Goal: Transaction & Acquisition: Purchase product/service

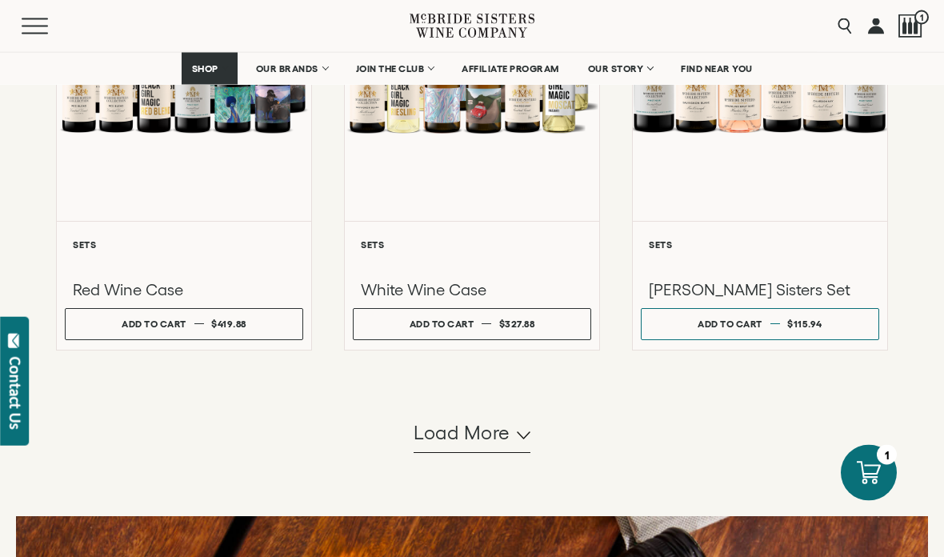
scroll to position [1476, 0]
click at [526, 453] on button "Load more" at bounding box center [472, 433] width 117 height 38
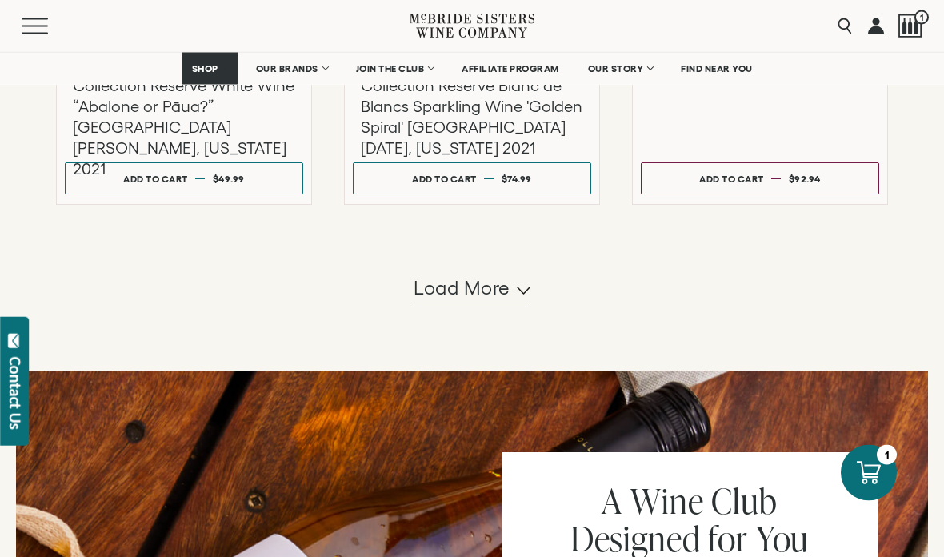
scroll to position [3273, 0]
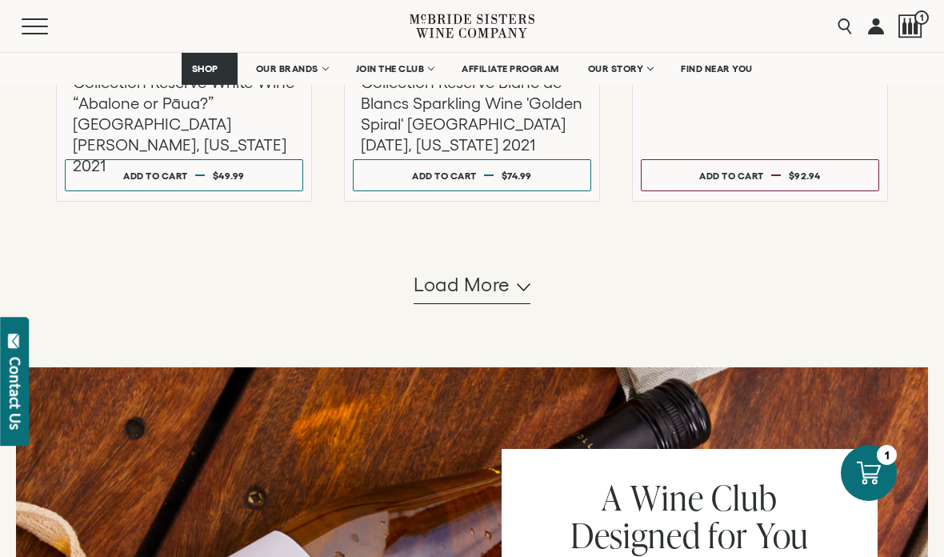
click at [523, 291] on icon "button" at bounding box center [524, 287] width 14 height 8
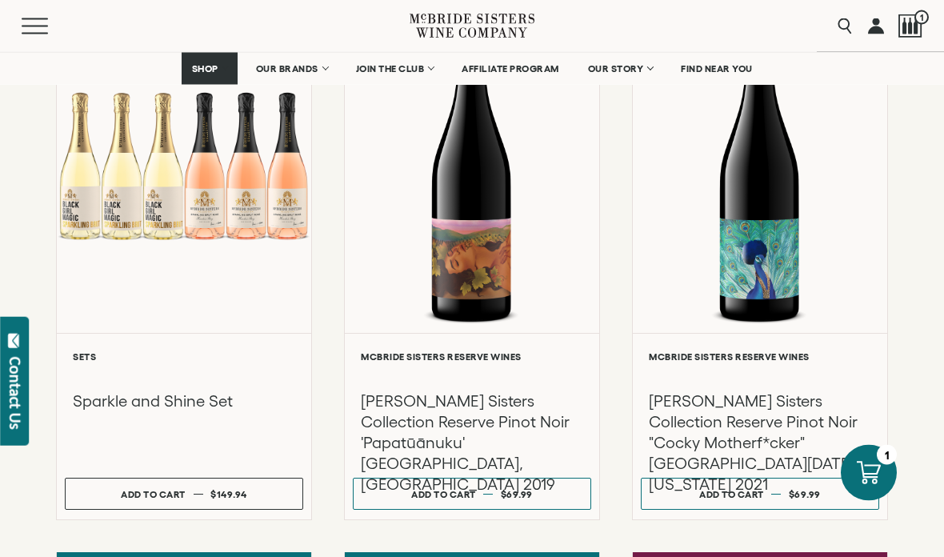
scroll to position [3519, 0]
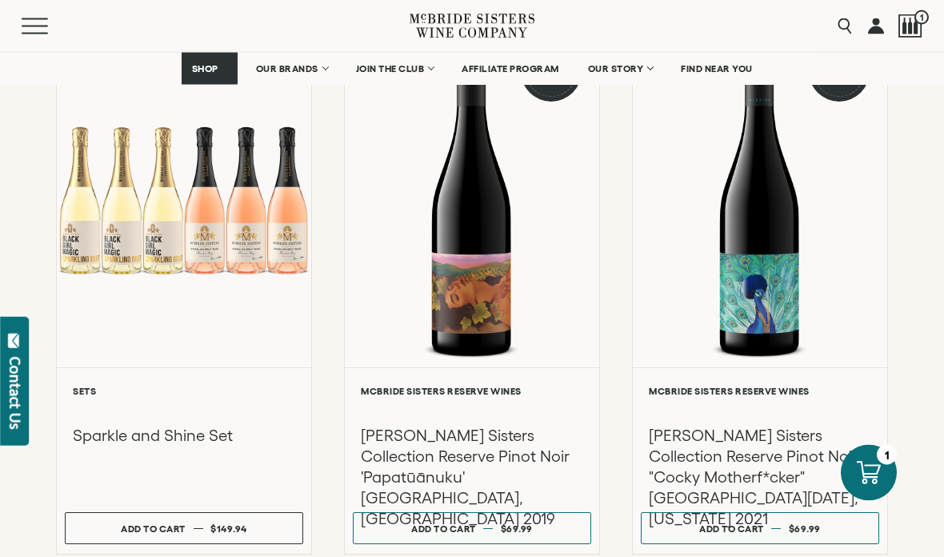
scroll to position [3484, 0]
click at [920, 18] on span "1" at bounding box center [921, 17] width 14 height 14
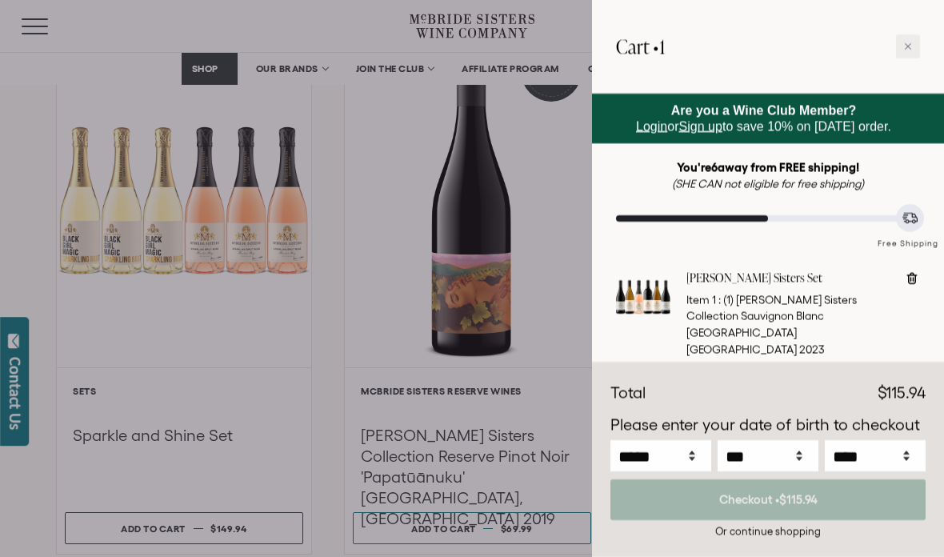
click at [917, 281] on icon at bounding box center [912, 278] width 16 height 16
type input "*"
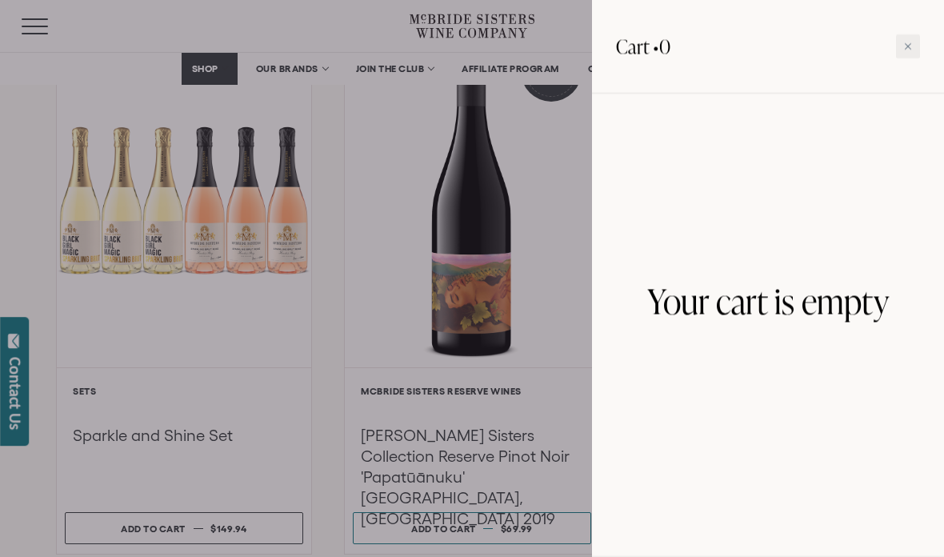
click at [570, 222] on div at bounding box center [472, 278] width 944 height 557
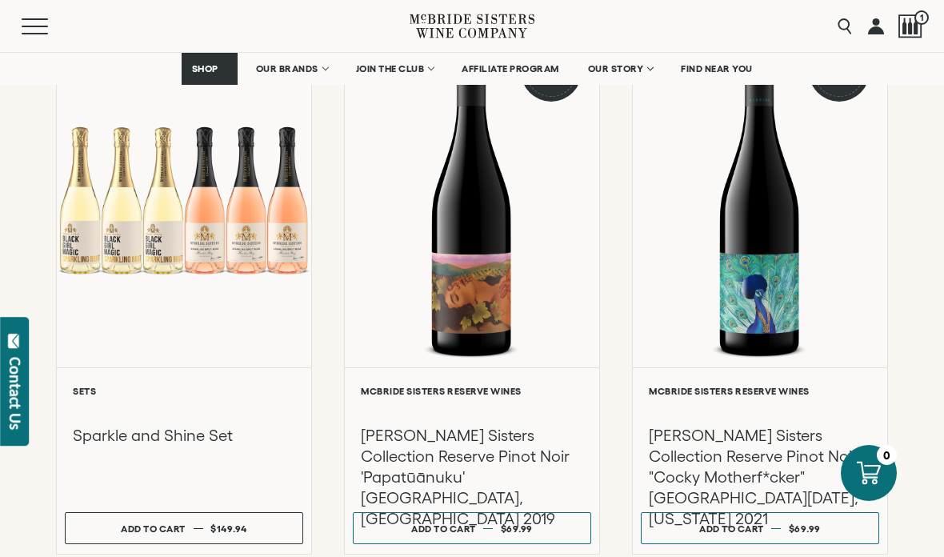
click at [206, 277] on div at bounding box center [184, 200] width 254 height 334
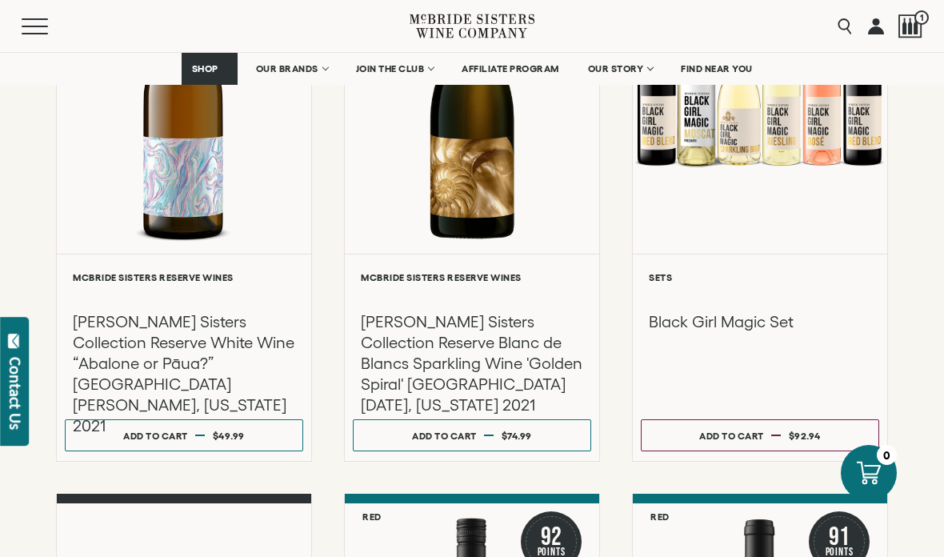
scroll to position [2988, 0]
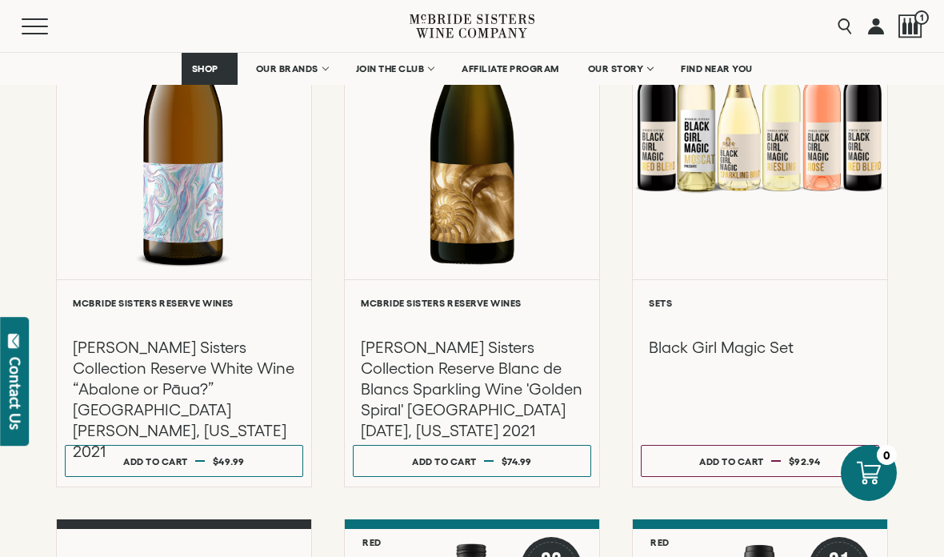
click at [813, 456] on span "$92.94" at bounding box center [805, 461] width 32 height 10
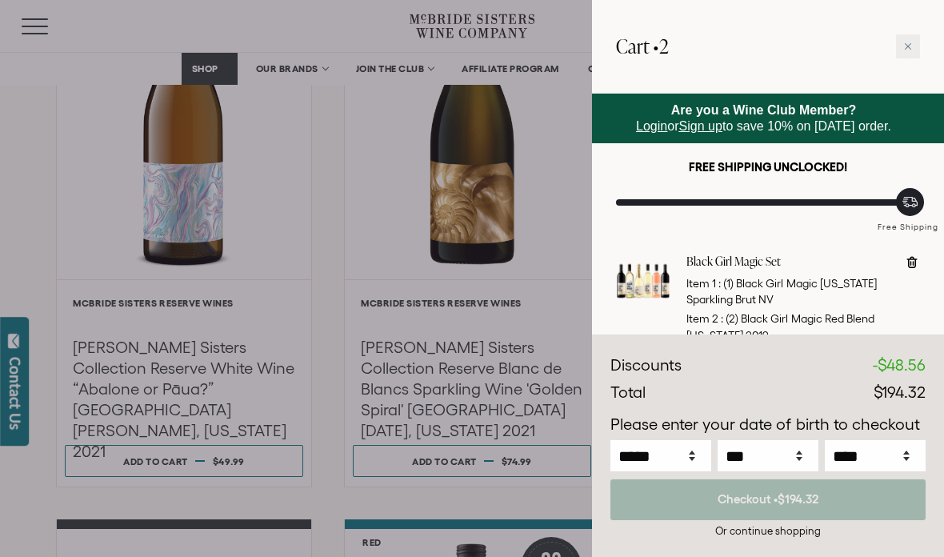
scroll to position [0, 0]
click at [408, 280] on div at bounding box center [472, 278] width 944 height 557
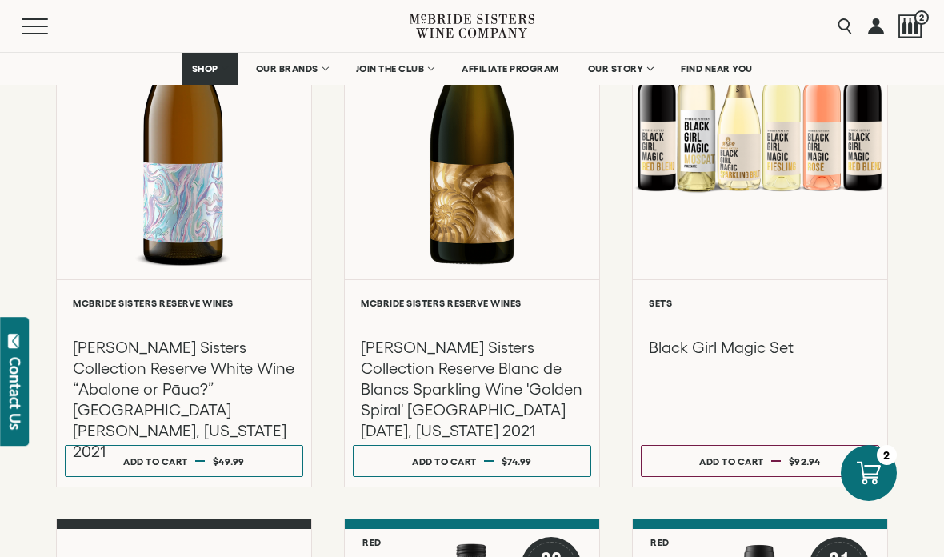
click at [366, 234] on div at bounding box center [472, 278] width 944 height 557
click at [886, 239] on div at bounding box center [760, 112] width 254 height 334
click at [310, 330] on div "**********" at bounding box center [184, 382] width 254 height 207
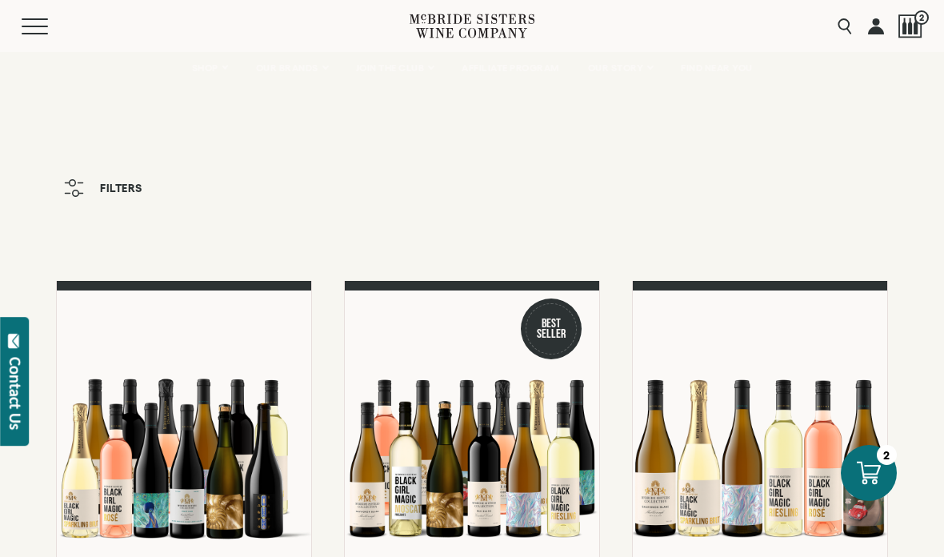
scroll to position [2988, 0]
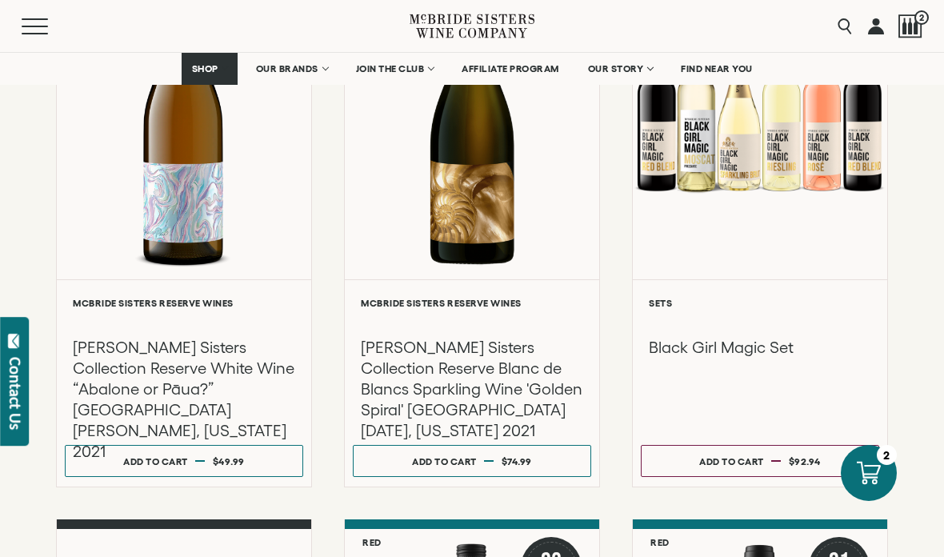
click at [839, 312] on div at bounding box center [760, 321] width 222 height 18
click at [877, 471] on icon at bounding box center [869, 473] width 24 height 24
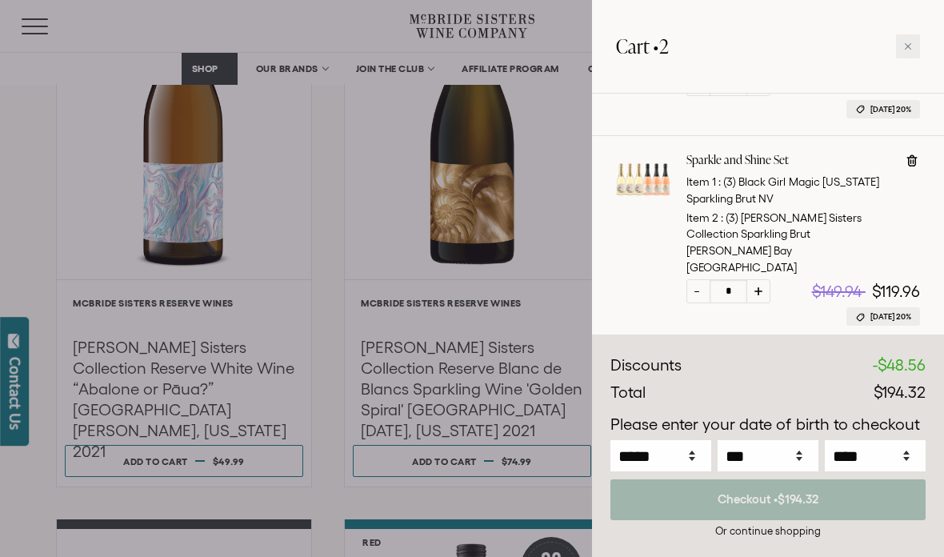
scroll to position [398, 0]
click at [779, 532] on div "Or continue shopping" at bounding box center [767, 530] width 315 height 15
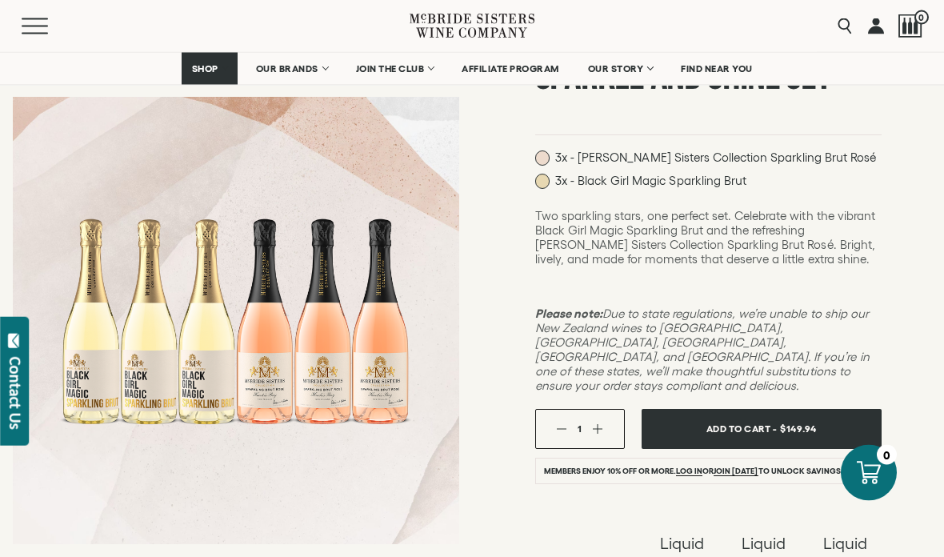
scroll to position [174, 0]
click at [827, 409] on button "Add To Cart - $149.94" at bounding box center [762, 429] width 240 height 40
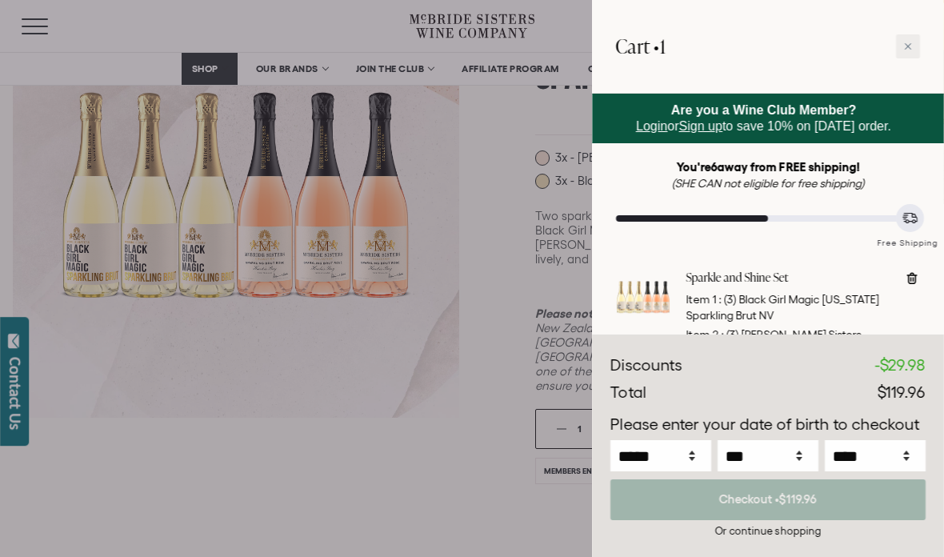
click at [307, 512] on div at bounding box center [472, 278] width 944 height 557
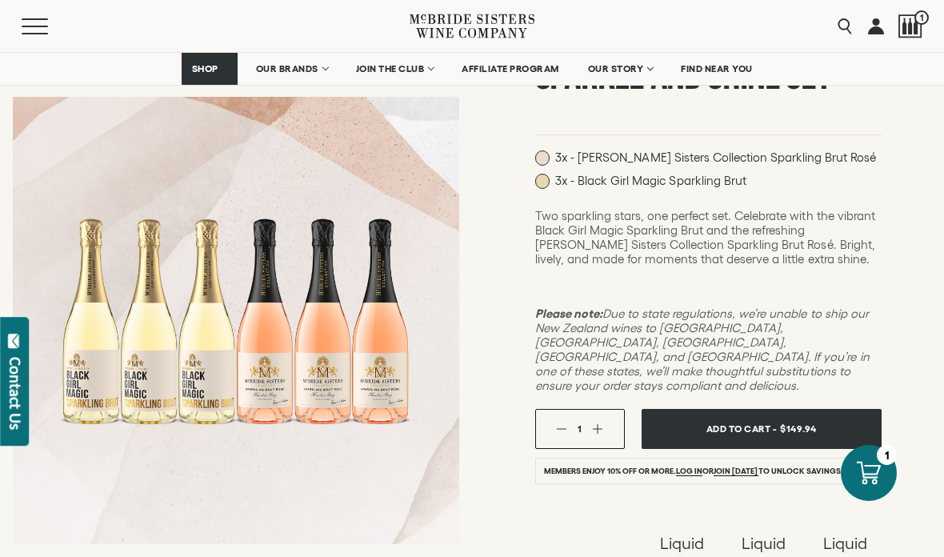
click at [278, 544] on div at bounding box center [236, 320] width 446 height 447
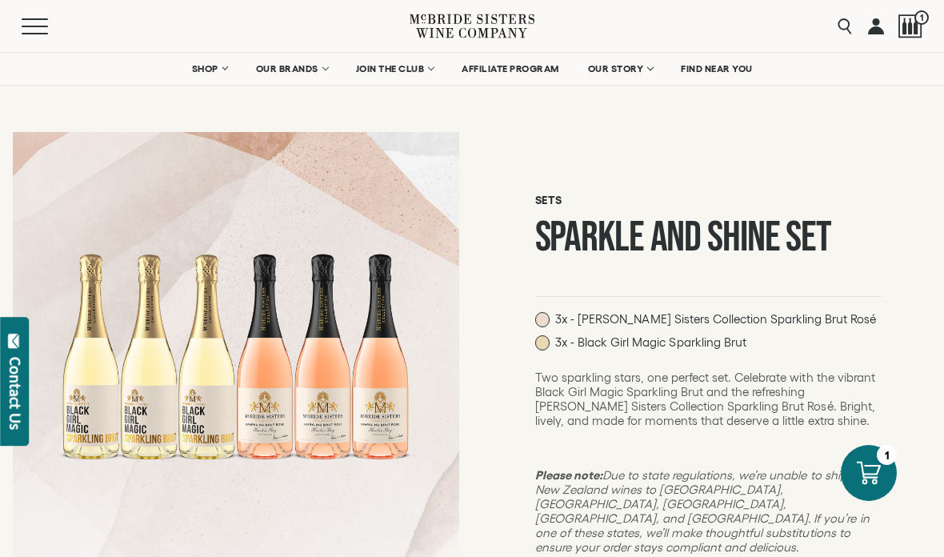
scroll to position [0, 0]
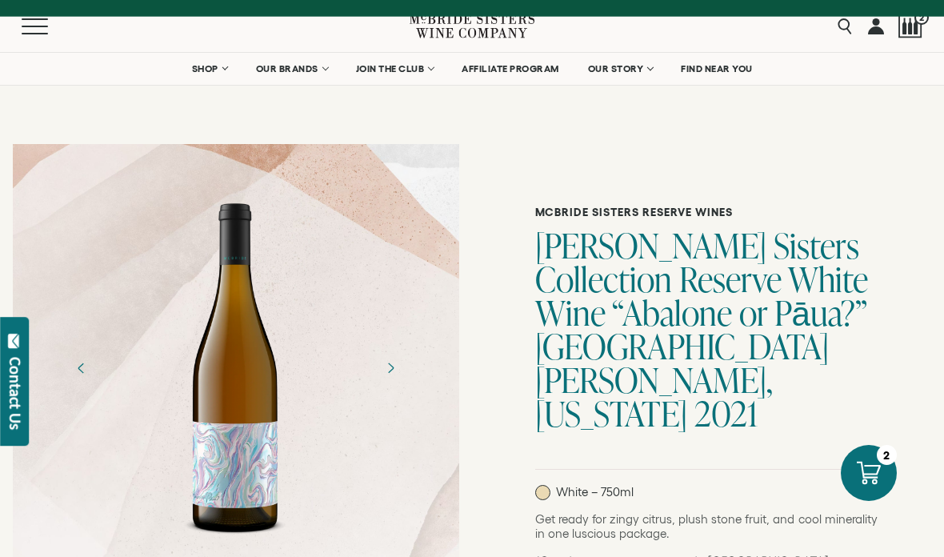
click at [66, 507] on div at bounding box center [236, 368] width 446 height 360
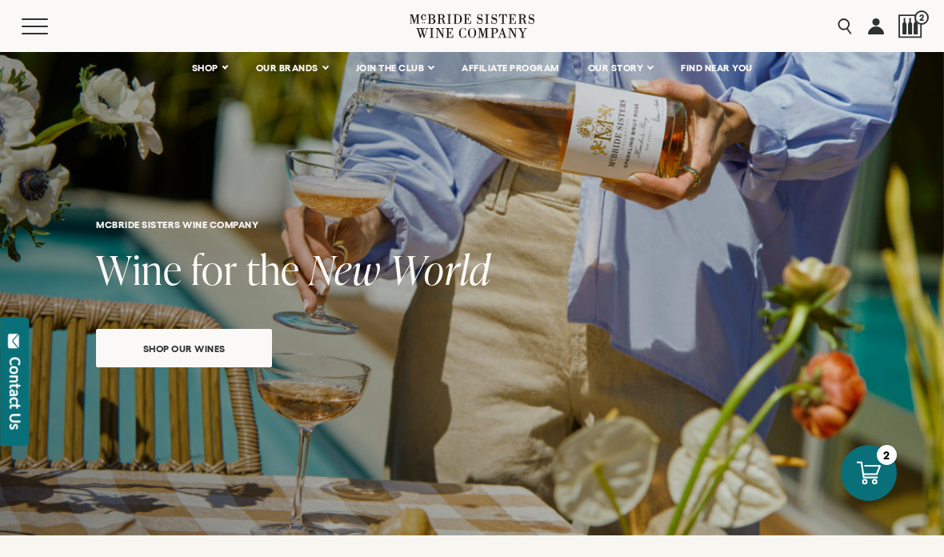
click at [309, 77] on link "OUR BRANDS" at bounding box center [292, 68] width 92 height 32
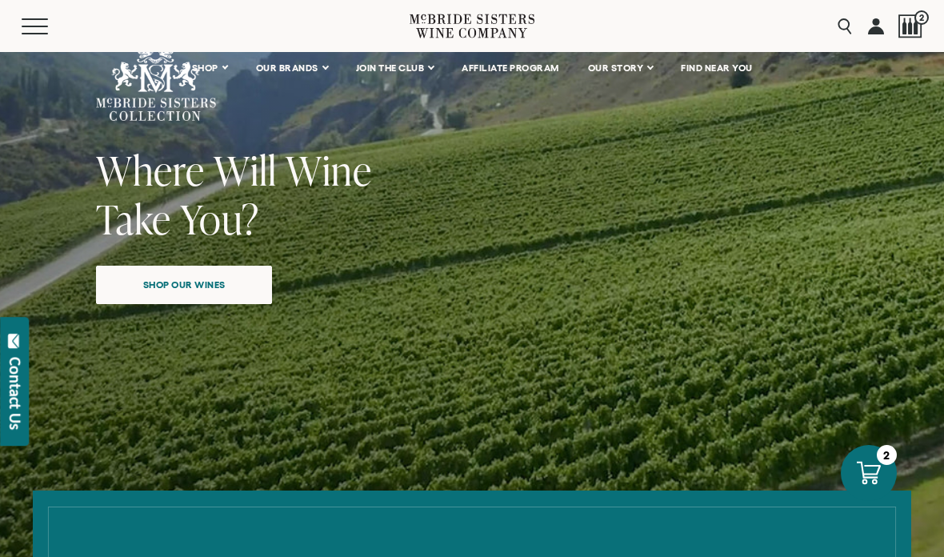
scroll to position [174, 0]
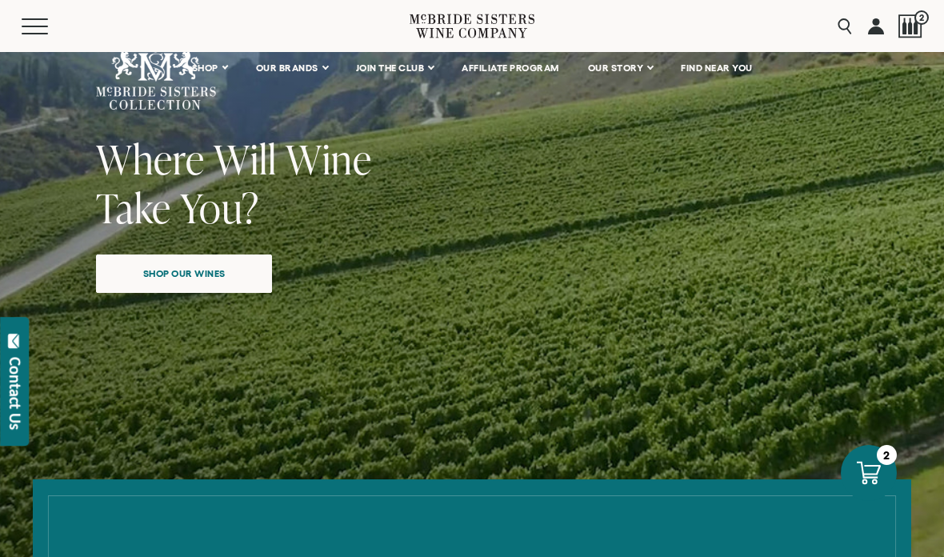
click at [230, 255] on link "Shop our wines" at bounding box center [184, 273] width 176 height 38
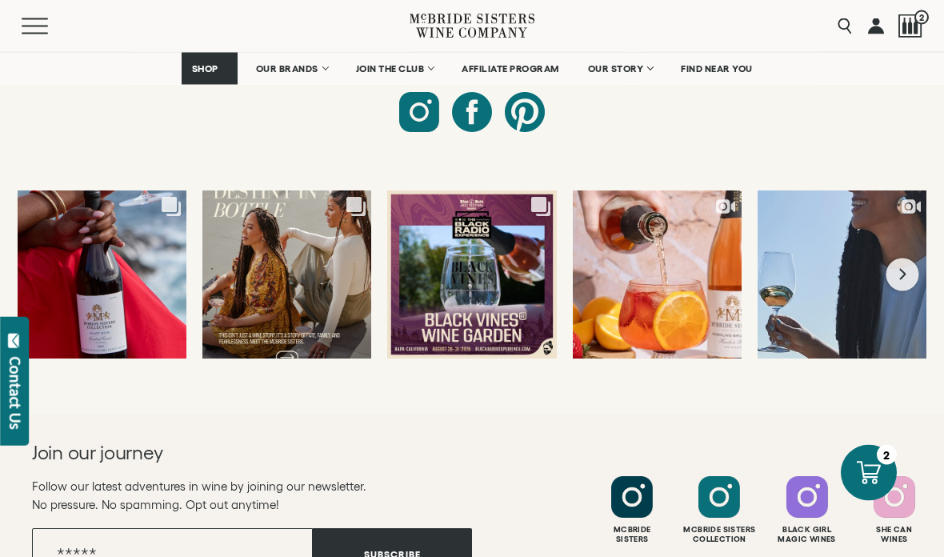
scroll to position [6926, 0]
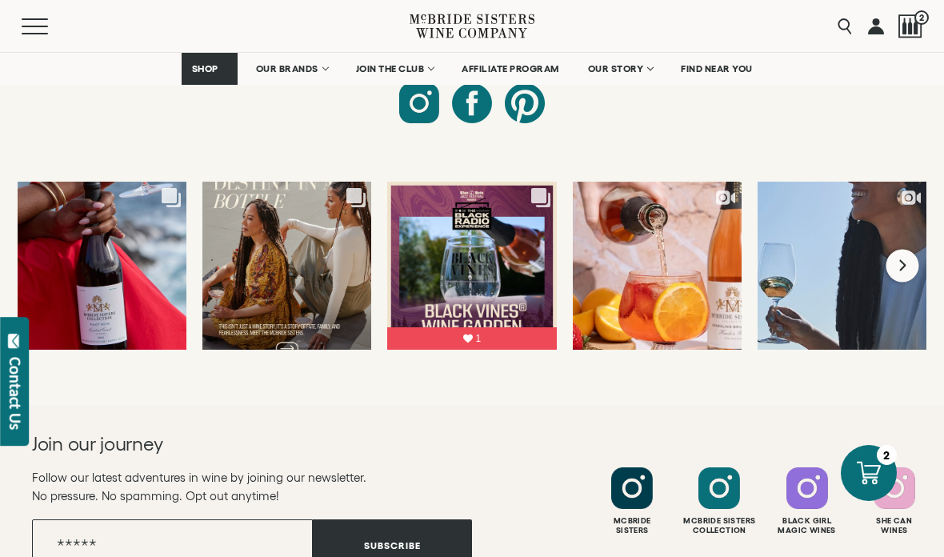
click at [904, 260] on icon "Next slide" at bounding box center [902, 265] width 6 height 11
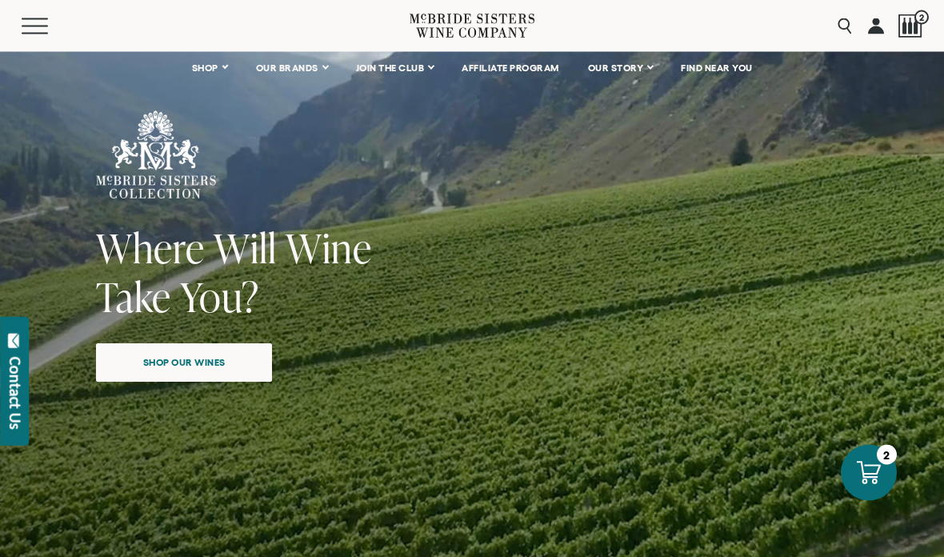
scroll to position [0, 0]
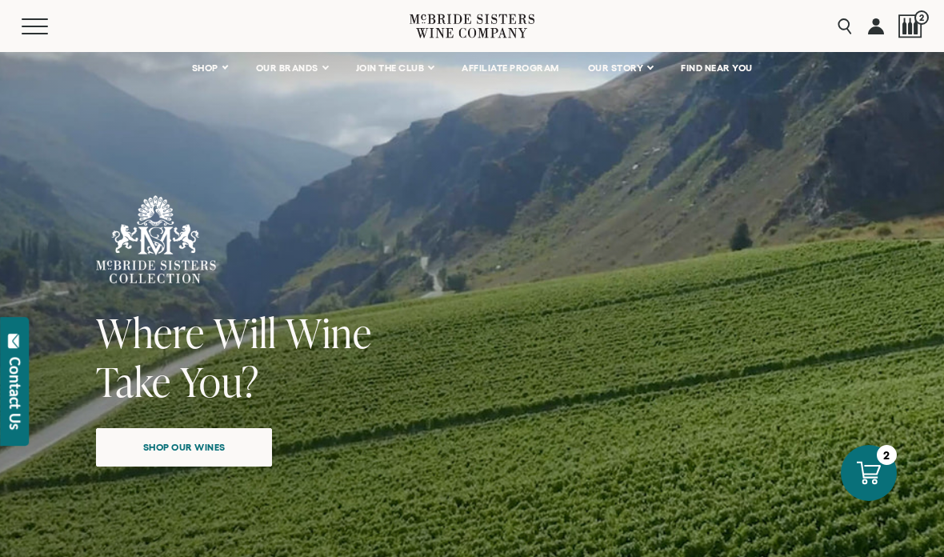
click at [227, 455] on span "Shop our wines" at bounding box center [184, 446] width 138 height 31
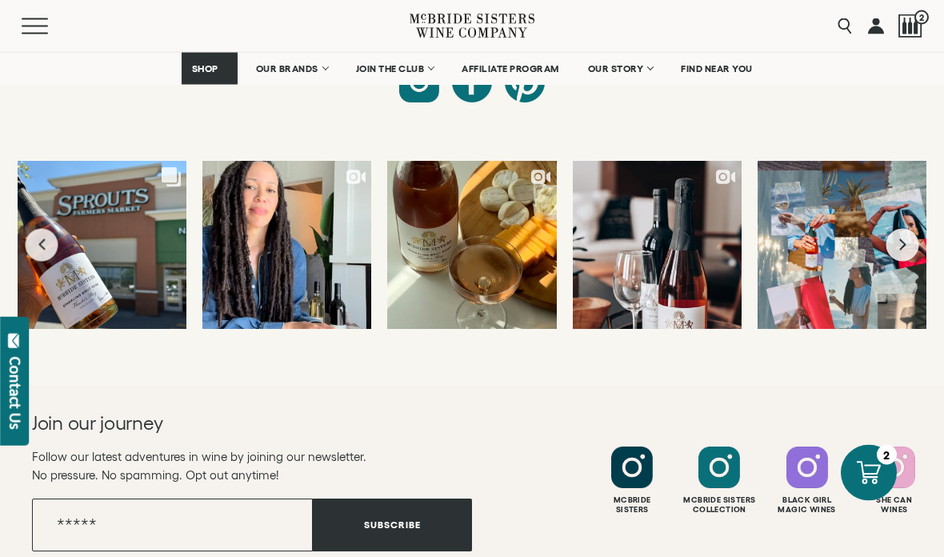
scroll to position [6946, 0]
click at [922, 23] on span "2" at bounding box center [921, 17] width 14 height 14
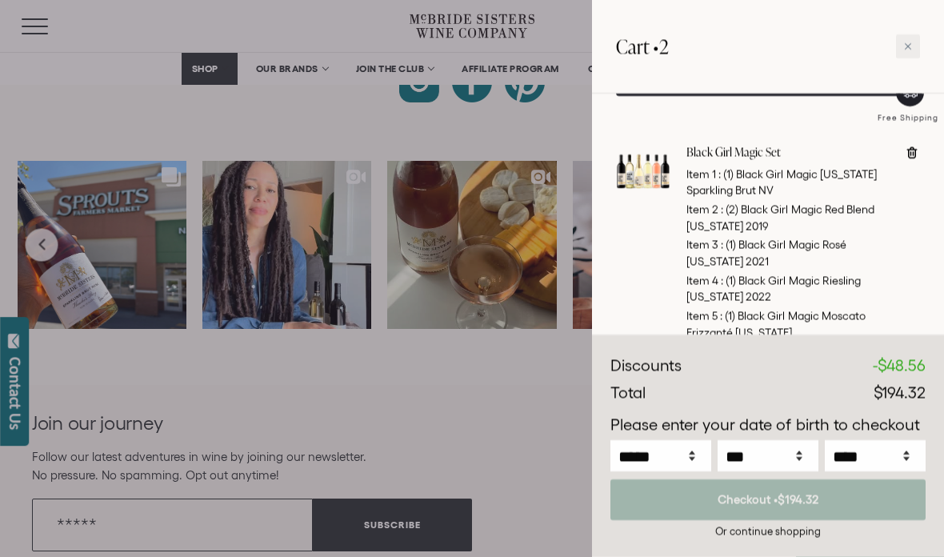
scroll to position [110, 0]
click at [760, 368] on icon at bounding box center [758, 372] width 8 height 8
type input "*"
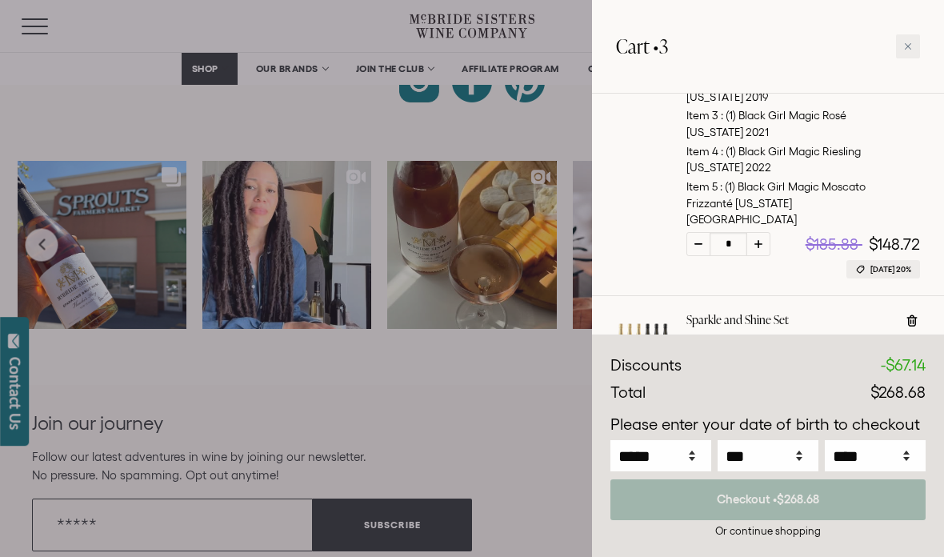
scroll to position [239, 0]
click at [700, 231] on div at bounding box center [698, 243] width 24 height 24
type input "*"
click at [802, 538] on div "Or continue shopping" at bounding box center [767, 530] width 315 height 15
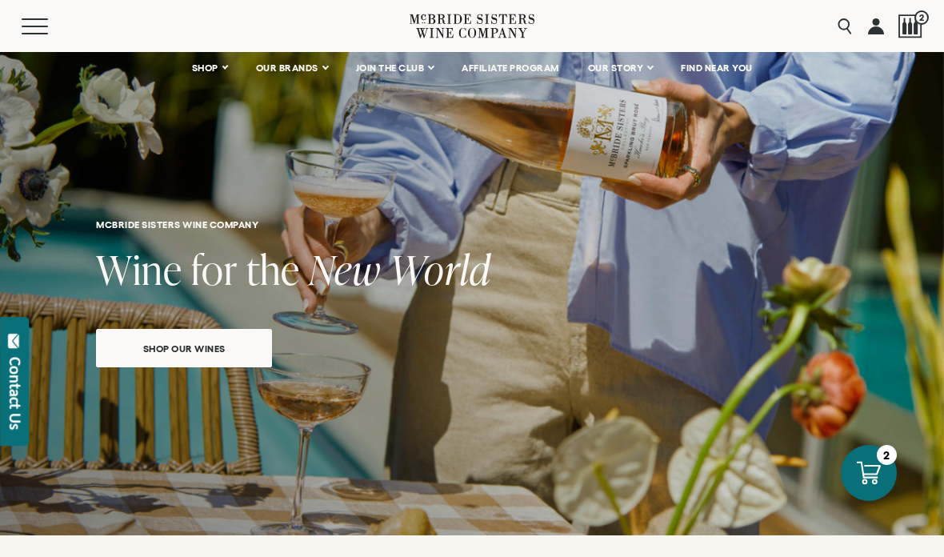
click at [327, 82] on link "OUR BRANDS" at bounding box center [292, 68] width 92 height 32
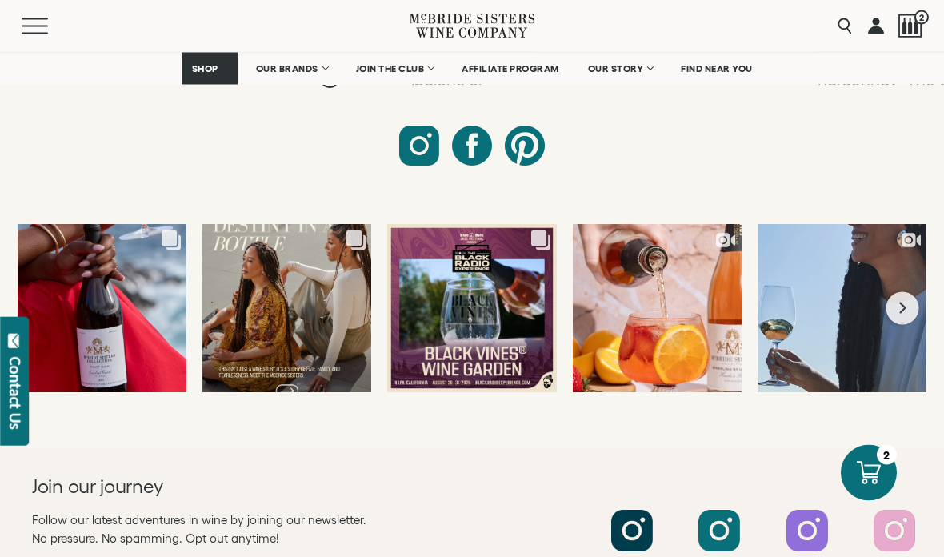
scroll to position [6946, 0]
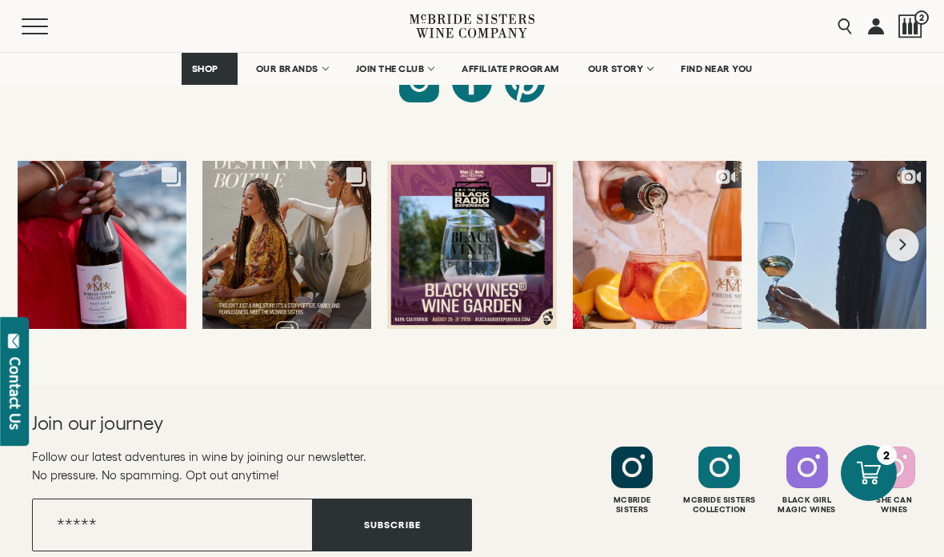
click at [896, 453] on div at bounding box center [895, 467] width 42 height 42
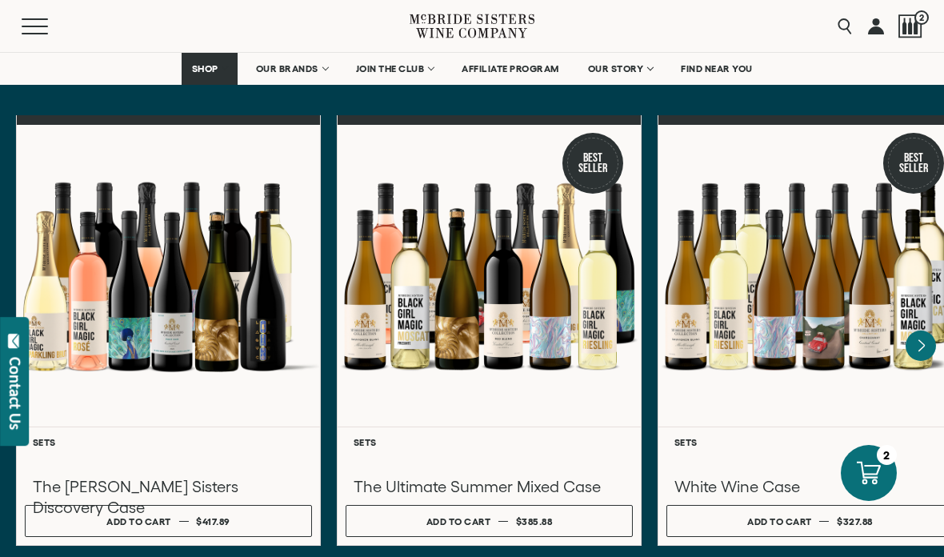
scroll to position [4935, 0]
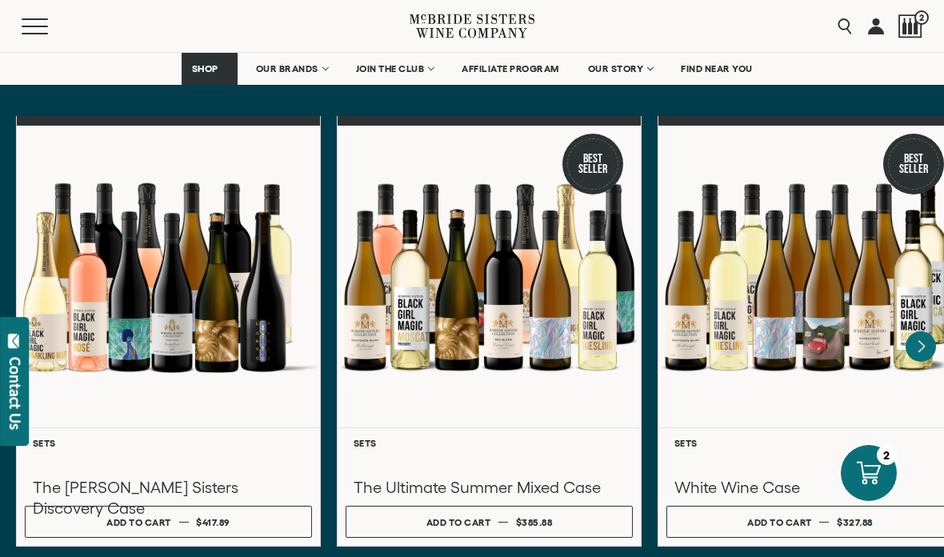
click at [906, 30] on div at bounding box center [910, 26] width 24 height 24
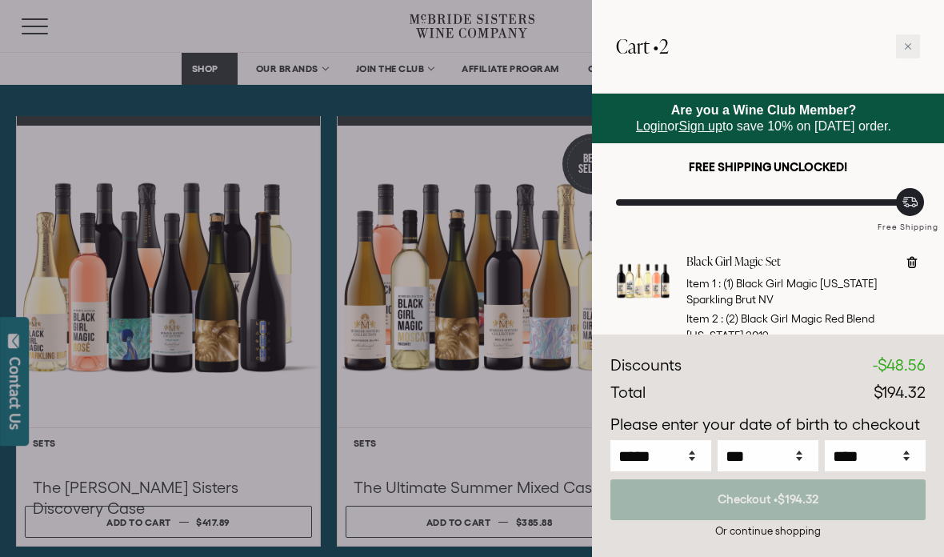
click at [834, 494] on span at bounding box center [767, 499] width 315 height 41
click at [804, 500] on span at bounding box center [767, 499] width 315 height 41
click at [791, 499] on span at bounding box center [767, 499] width 315 height 41
click at [804, 504] on span at bounding box center [767, 499] width 315 height 41
click at [702, 455] on select "***** *** *** *** *** *** *** *** *** *** *** *** ***" at bounding box center [660, 455] width 101 height 31
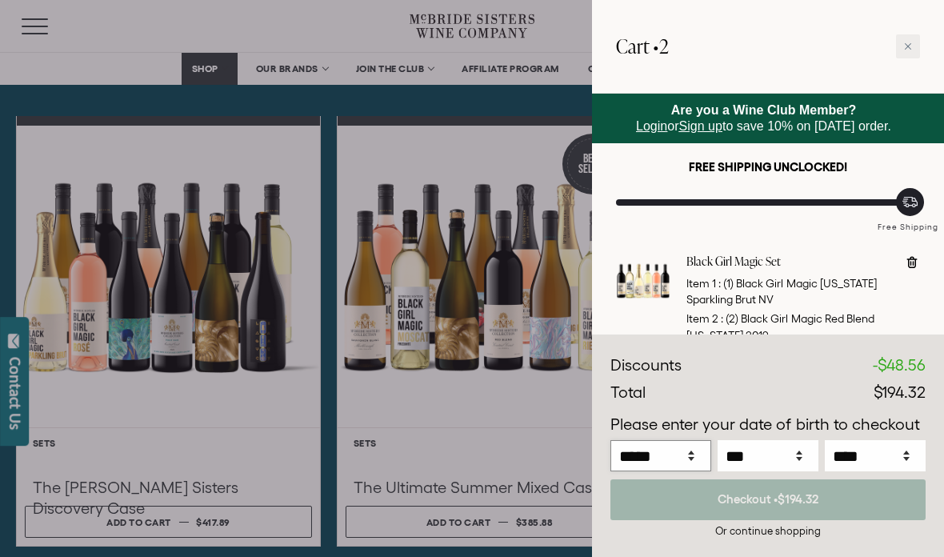
select select "*"
click at [801, 458] on select "*** * * * * * * * * * ** ** ** ** ** ** ** ** ** ** ** ** ** ** ** ** ** ** ** …" at bounding box center [768, 455] width 101 height 31
select select "**"
click at [910, 456] on select "**** **** **** **** **** **** **** **** **** **** **** **** **** **** **** ****…" at bounding box center [875, 455] width 101 height 31
select select "****"
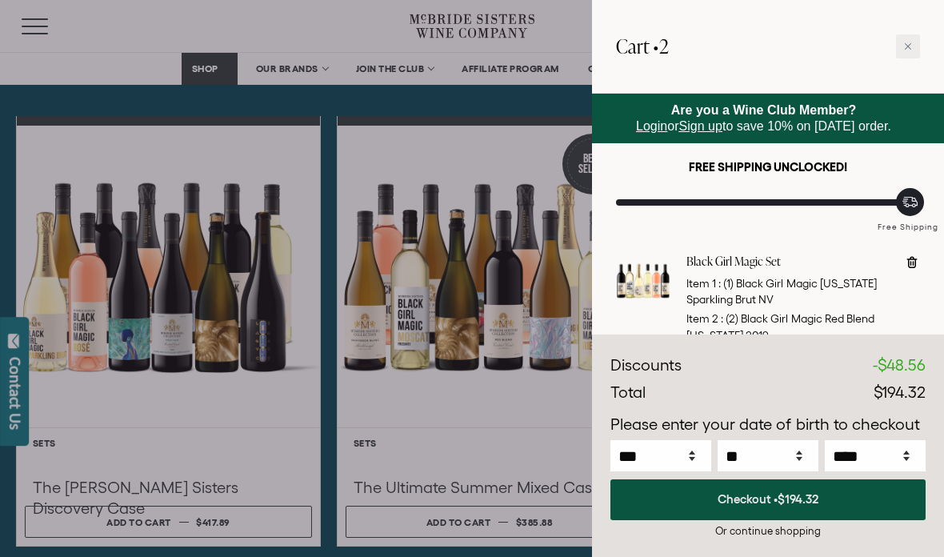
click at [825, 490] on button "Checkout • $194.32" at bounding box center [767, 499] width 315 height 41
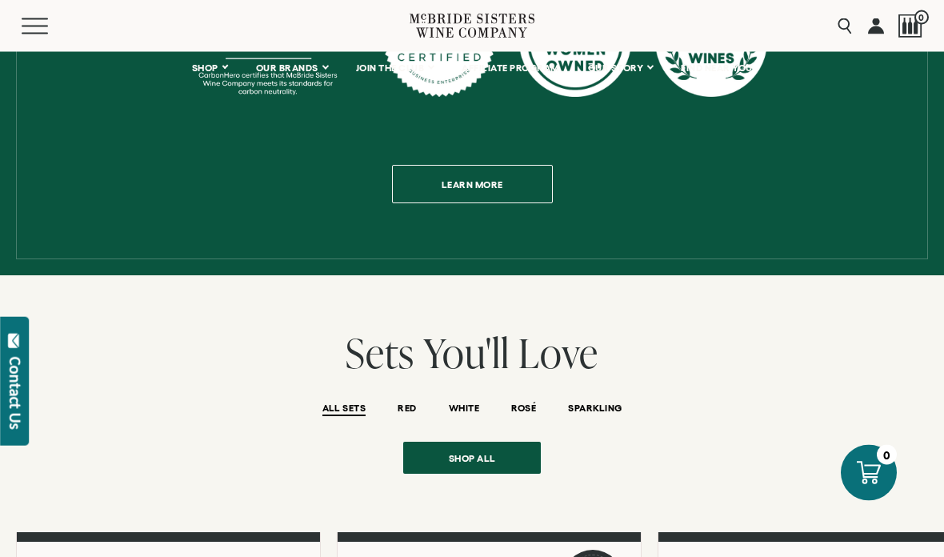
scroll to position [987, 0]
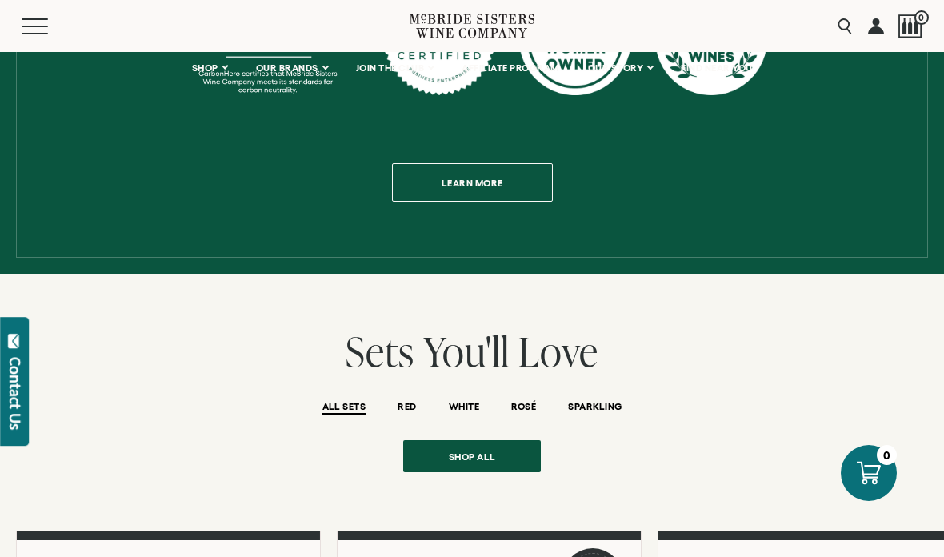
click at [594, 401] on span "SPARKLING" at bounding box center [595, 408] width 54 height 14
click at [507, 441] on span "Shop all" at bounding box center [472, 456] width 103 height 31
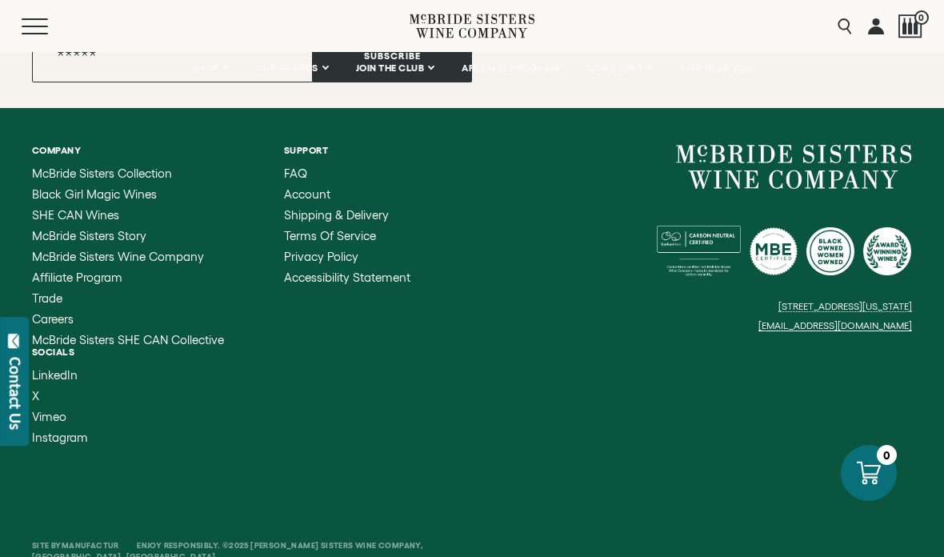
scroll to position [2731, 0]
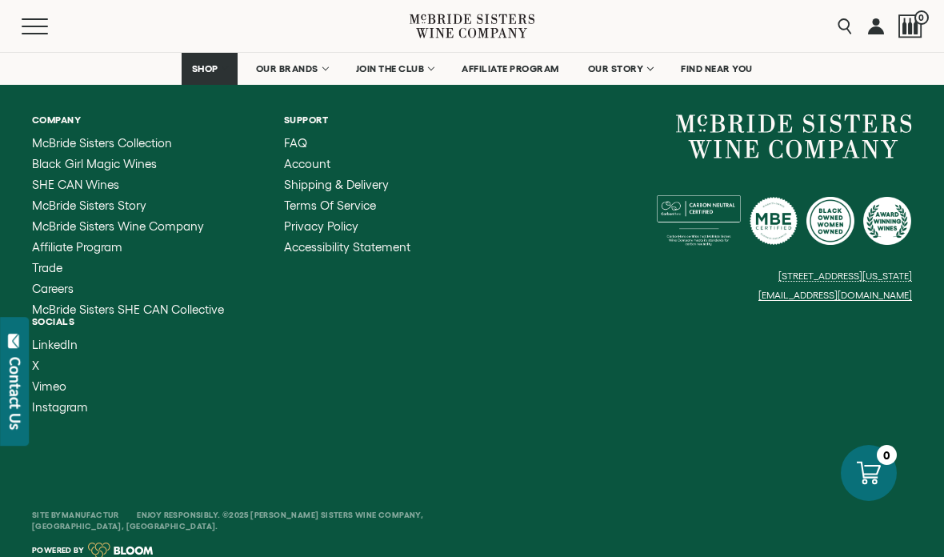
click at [64, 191] on span "SHE CAN Wines" at bounding box center [75, 185] width 87 height 14
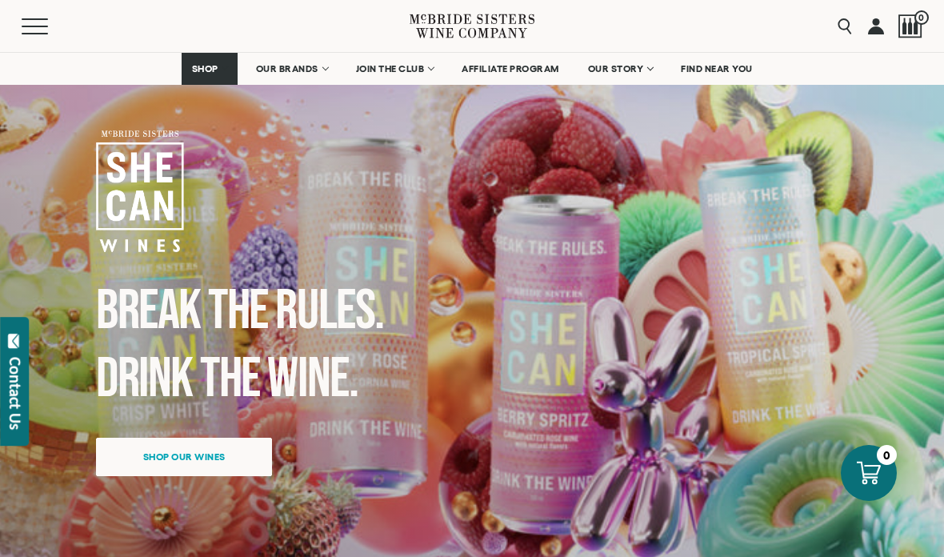
scroll to position [117, 0]
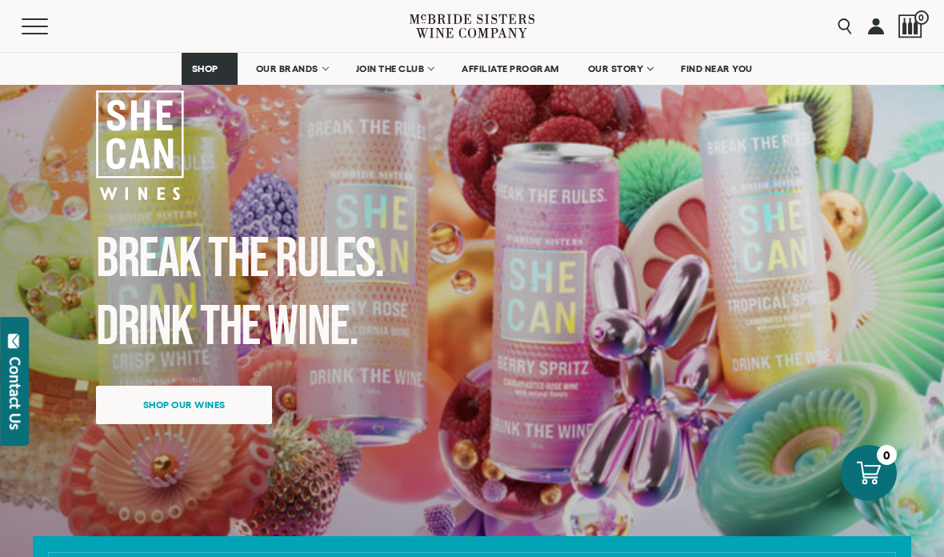
click at [182, 401] on span "Shop our wines" at bounding box center [184, 404] width 138 height 31
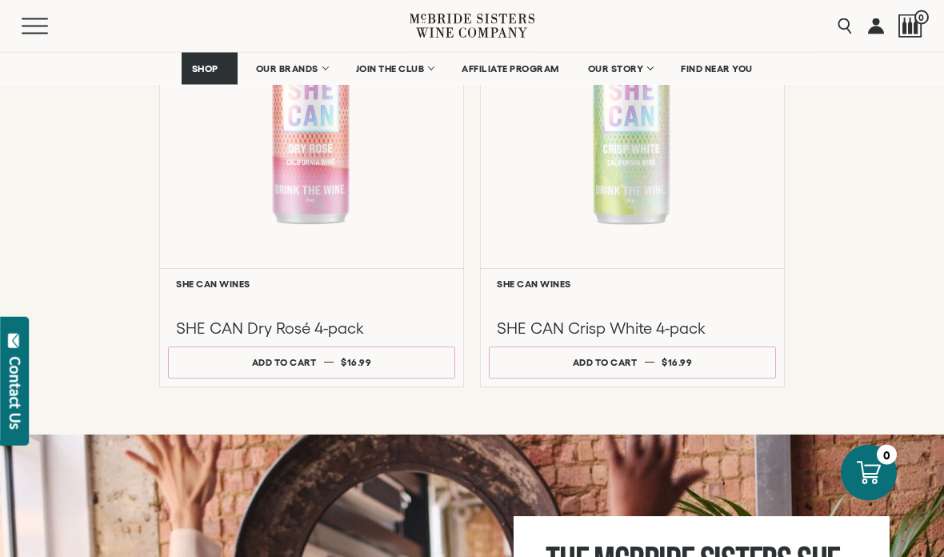
scroll to position [1399, 0]
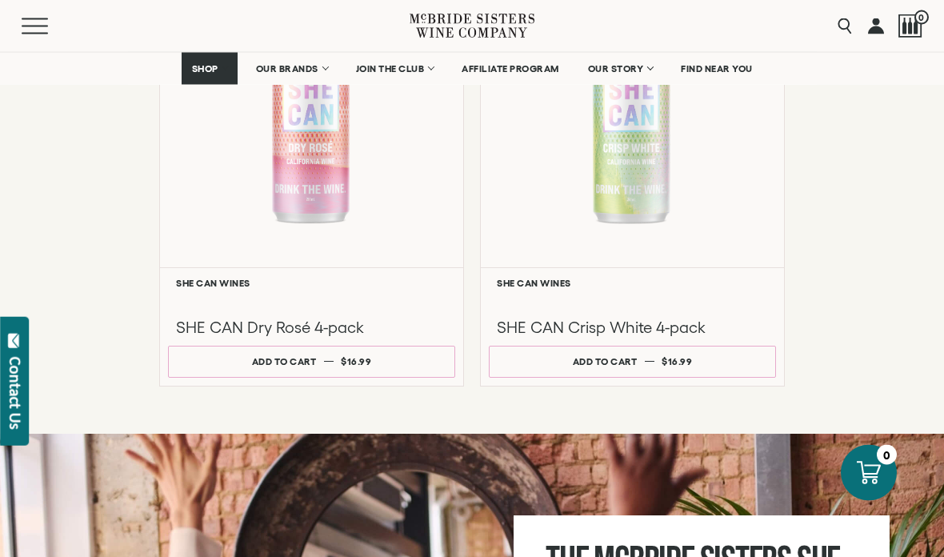
click at [370, 365] on span "$16.99" at bounding box center [356, 362] width 30 height 10
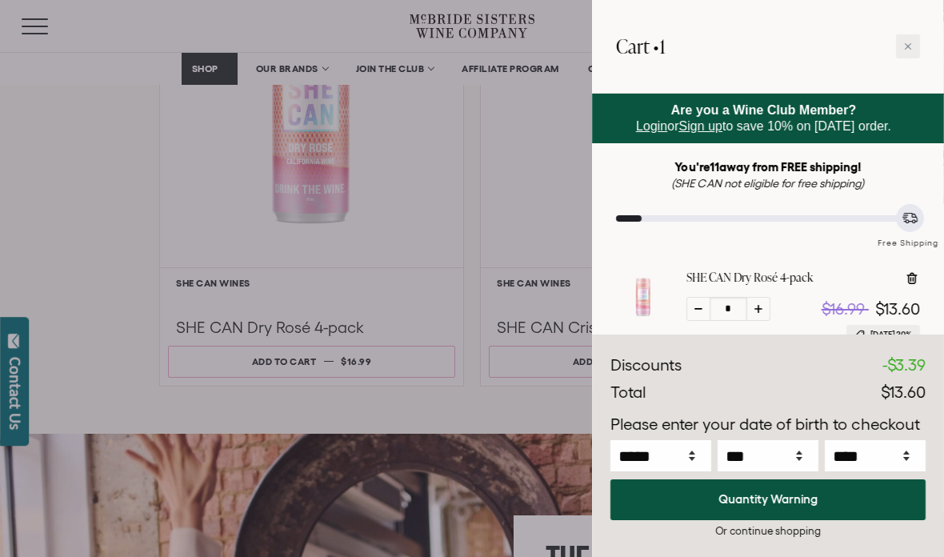
click at [496, 411] on div at bounding box center [472, 278] width 944 height 557
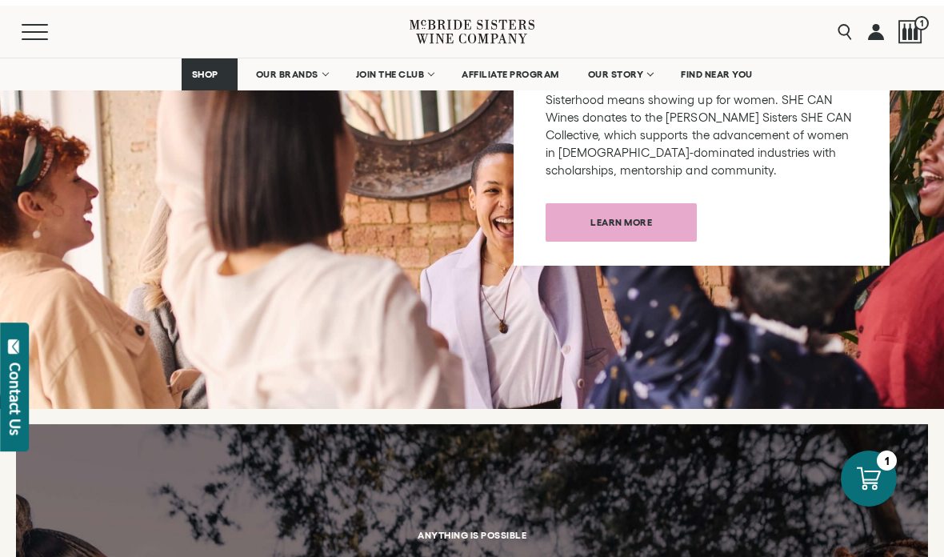
scroll to position [2019, 0]
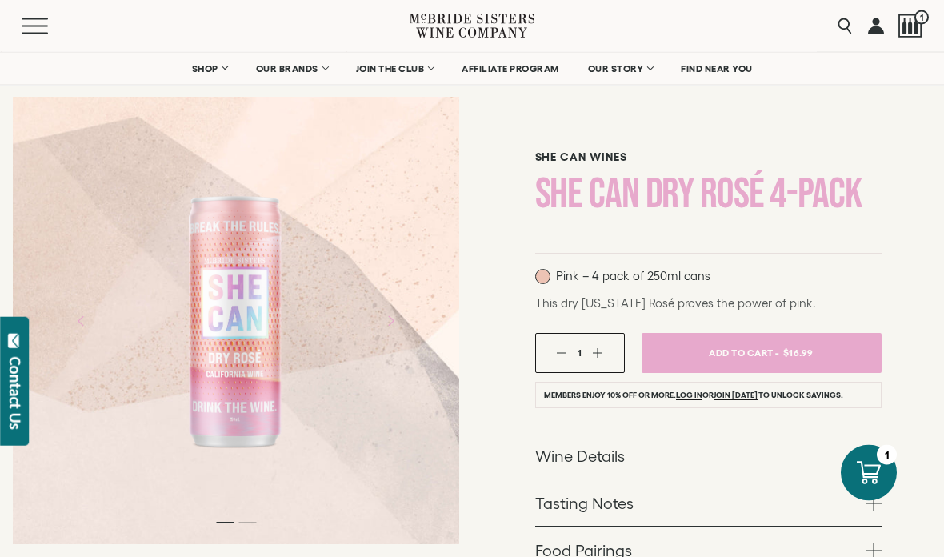
scroll to position [55, 0]
click at [806, 349] on span "$16.99" at bounding box center [798, 352] width 30 height 23
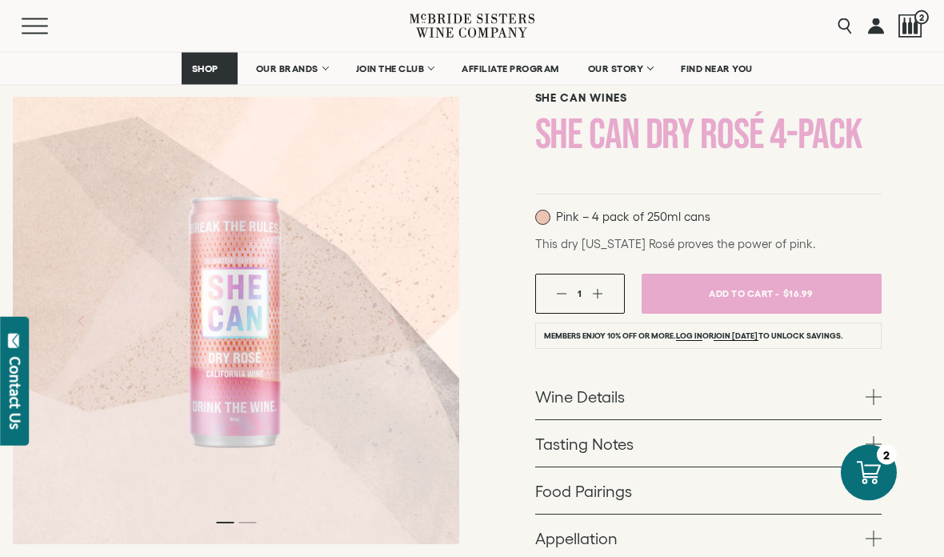
scroll to position [114, 0]
click at [876, 485] on icon at bounding box center [869, 473] width 24 height 24
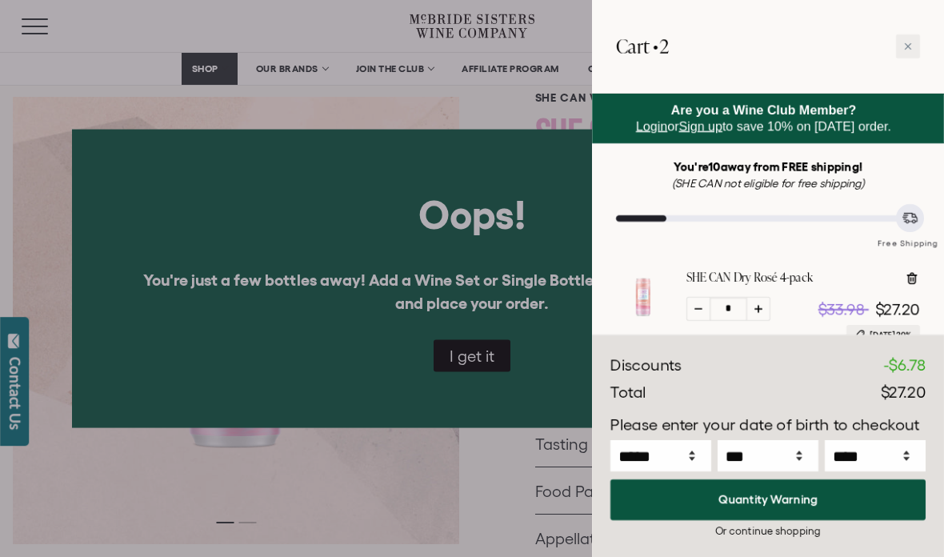
click at [77, 115] on div at bounding box center [472, 278] width 944 height 557
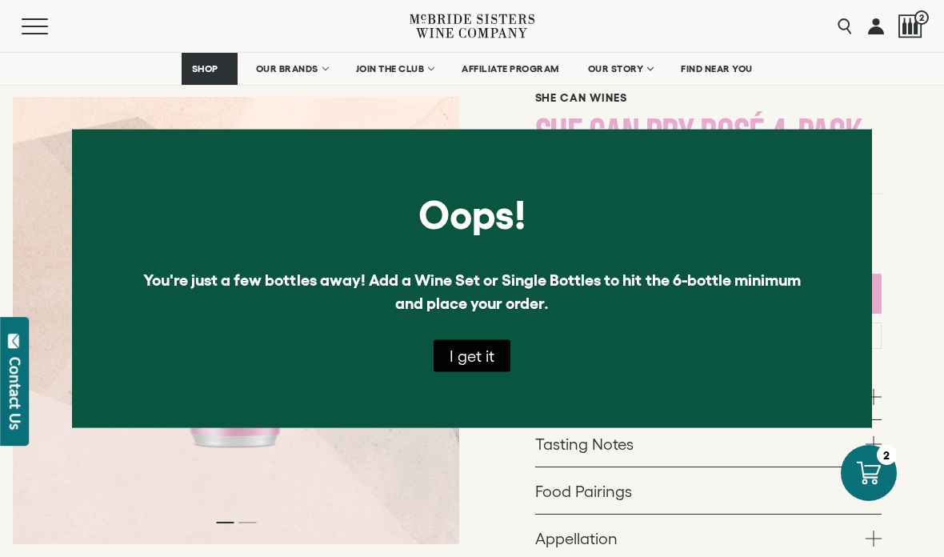
click at [23, 26] on span "Mobile Menu Trigger" at bounding box center [35, 27] width 26 height 2
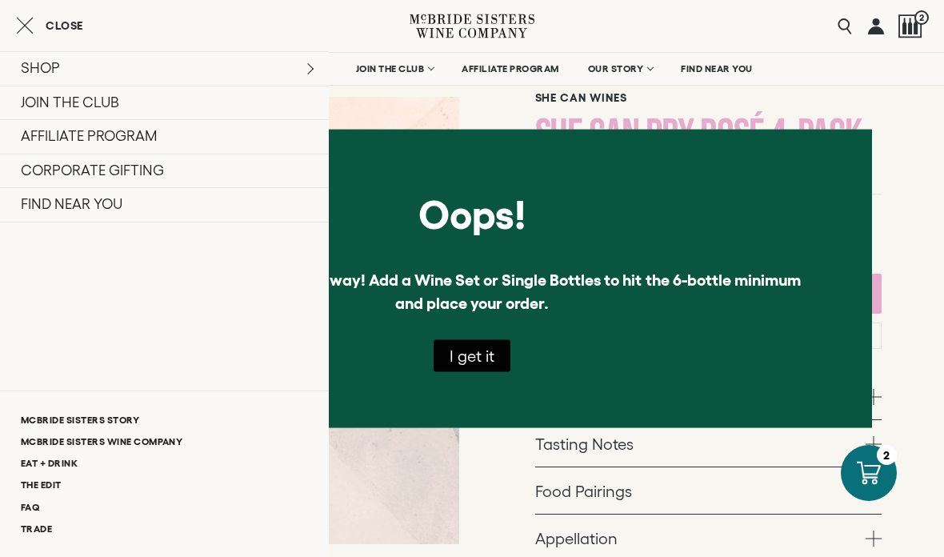
click at [919, 397] on div "SHE CAN Wines SHE CAN Dry Rosé 4-pack Pink – 4 pack of 250ml cans This dry Cali…" at bounding box center [708, 430] width 472 height 826
click at [482, 371] on button "I get it" at bounding box center [472, 355] width 77 height 32
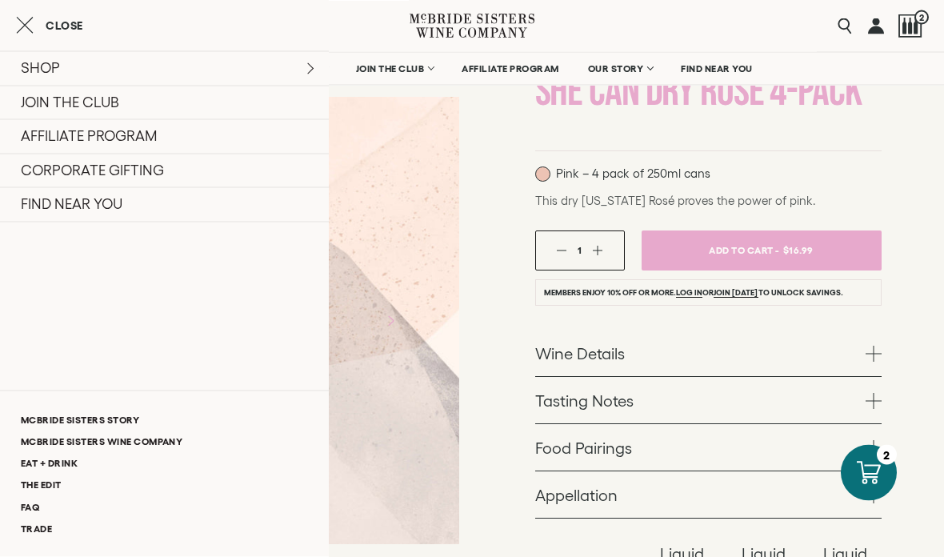
scroll to position [158, 0]
click at [875, 485] on icon at bounding box center [869, 473] width 24 height 24
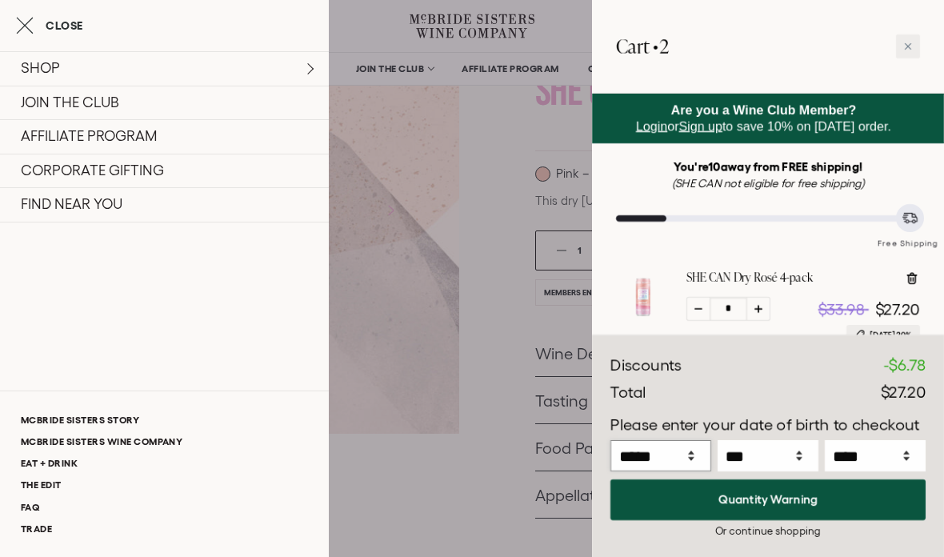
click at [700, 471] on select "***** *** *** *** *** *** *** *** *** *** *** *** ***" at bounding box center [660, 455] width 101 height 31
select select "*"
click at [791, 471] on select "*** * * * * * * * * * ** ** ** ** ** ** ** ** ** ** ** ** ** ** ** ** ** ** ** …" at bounding box center [768, 455] width 101 height 31
select select "**"
click at [913, 471] on select "**** **** **** **** **** **** **** **** **** **** **** **** **** **** **** ****…" at bounding box center [875, 455] width 101 height 31
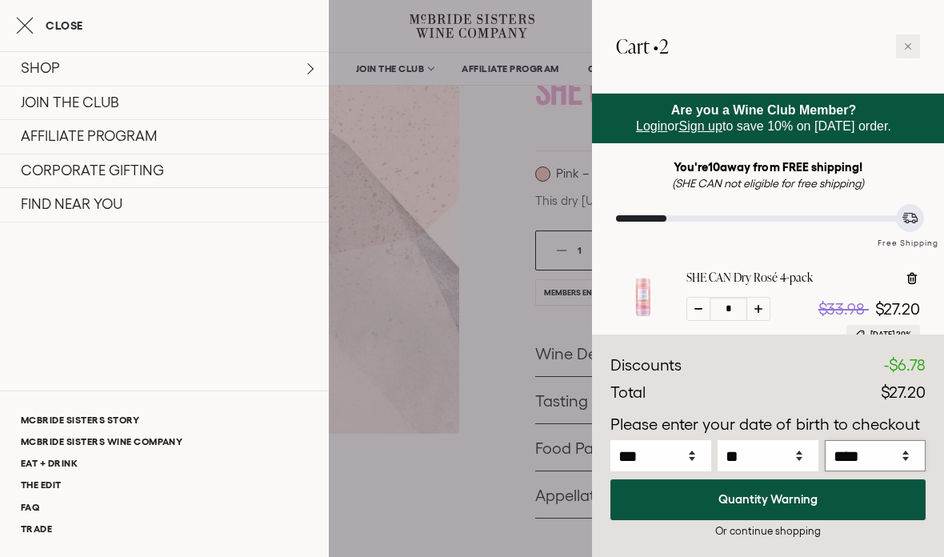
select select "****"
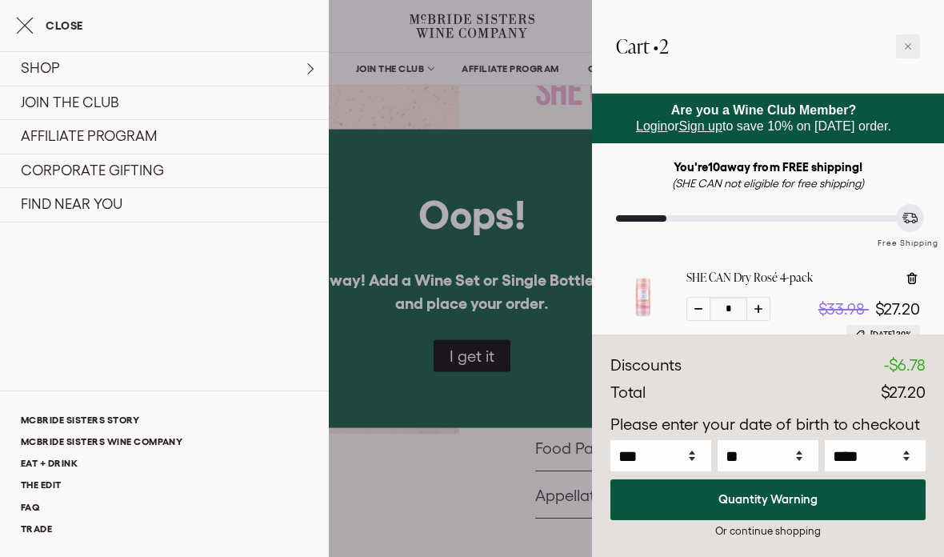
click at [502, 390] on div at bounding box center [472, 278] width 944 height 557
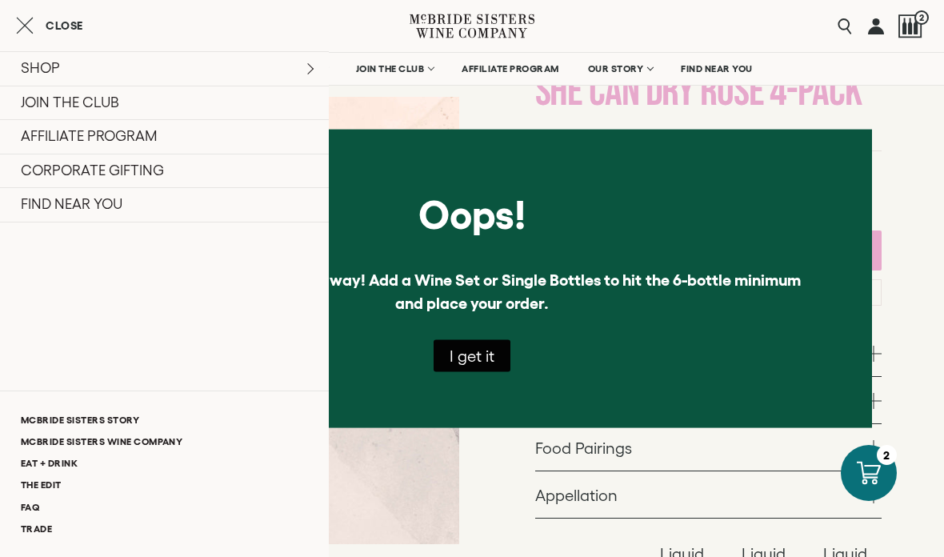
click at [879, 485] on icon at bounding box center [869, 473] width 24 height 23
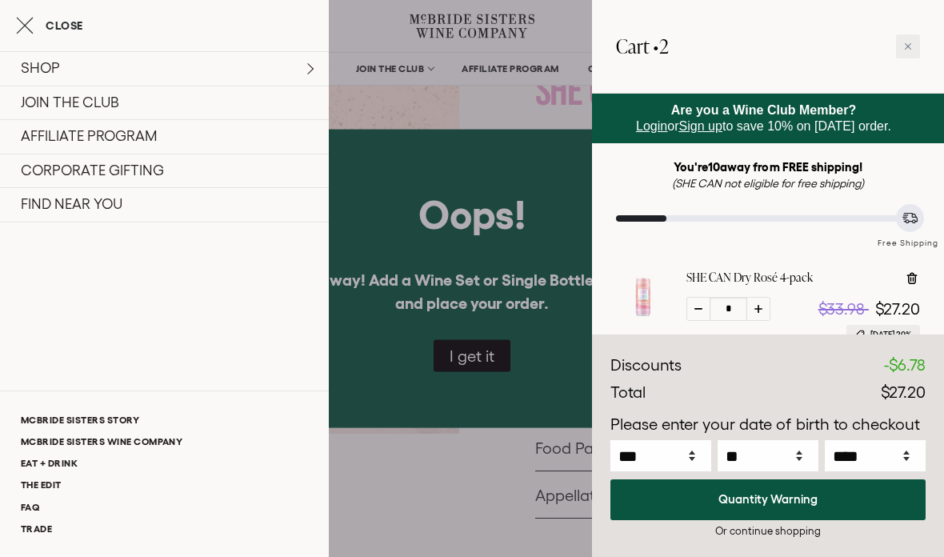
click at [535, 414] on div at bounding box center [472, 278] width 944 height 557
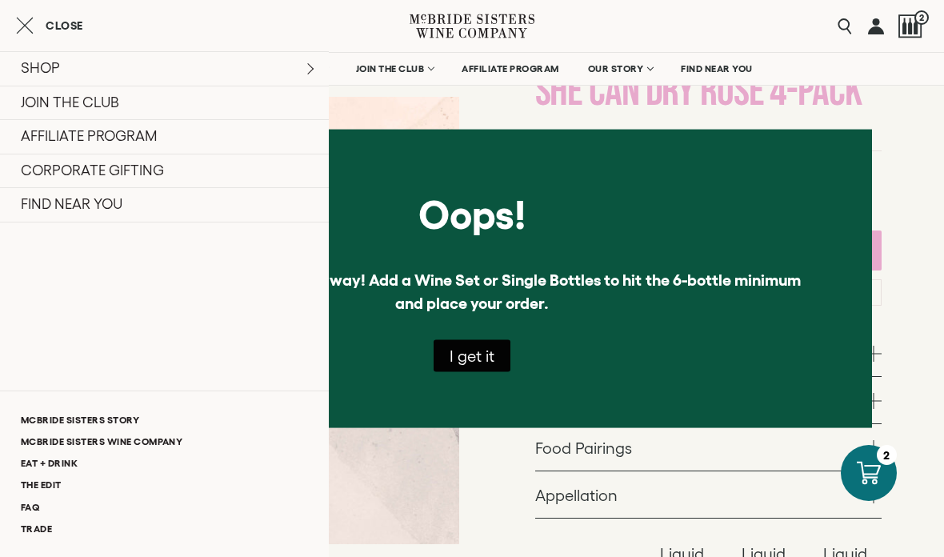
click at [16, 27] on icon "Close cart" at bounding box center [25, 25] width 18 height 19
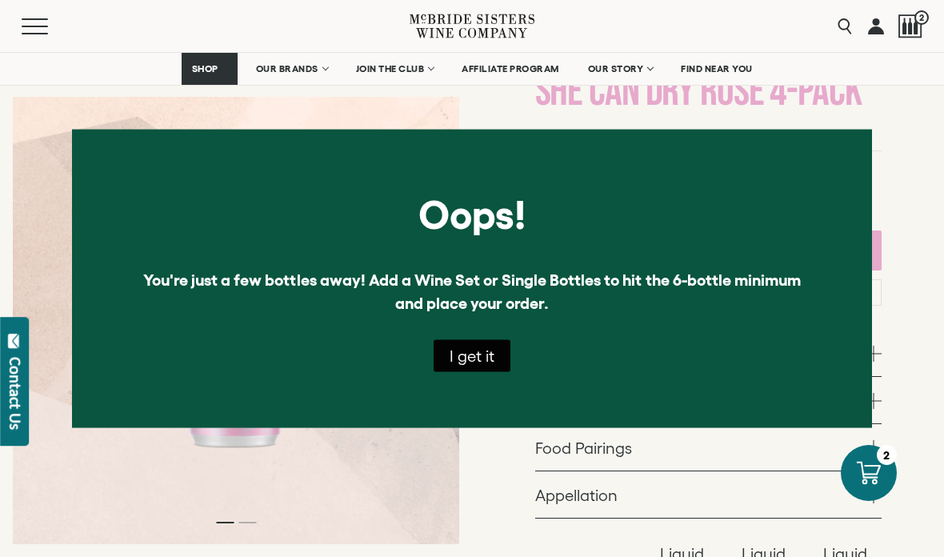
click at [914, 26] on div at bounding box center [910, 26] width 24 height 24
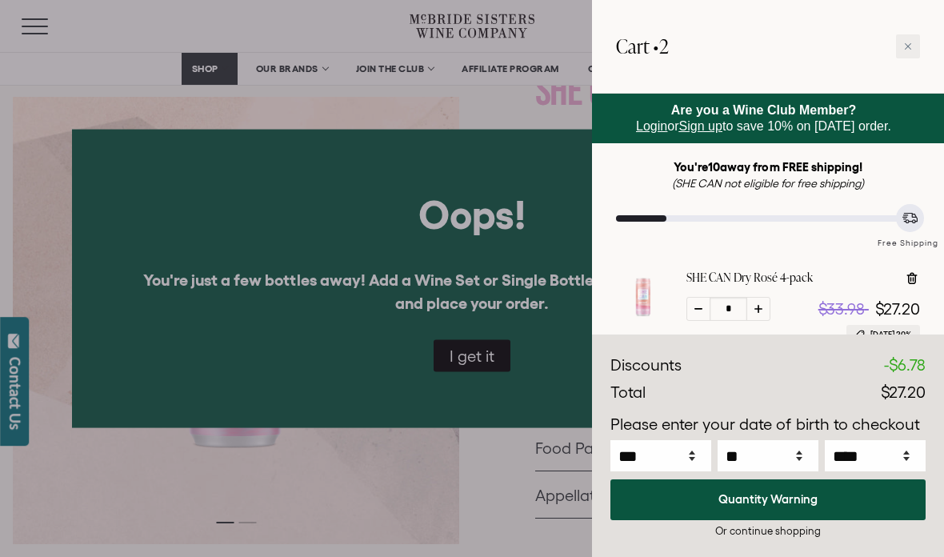
click at [771, 538] on div "Or continue shopping" at bounding box center [767, 530] width 315 height 15
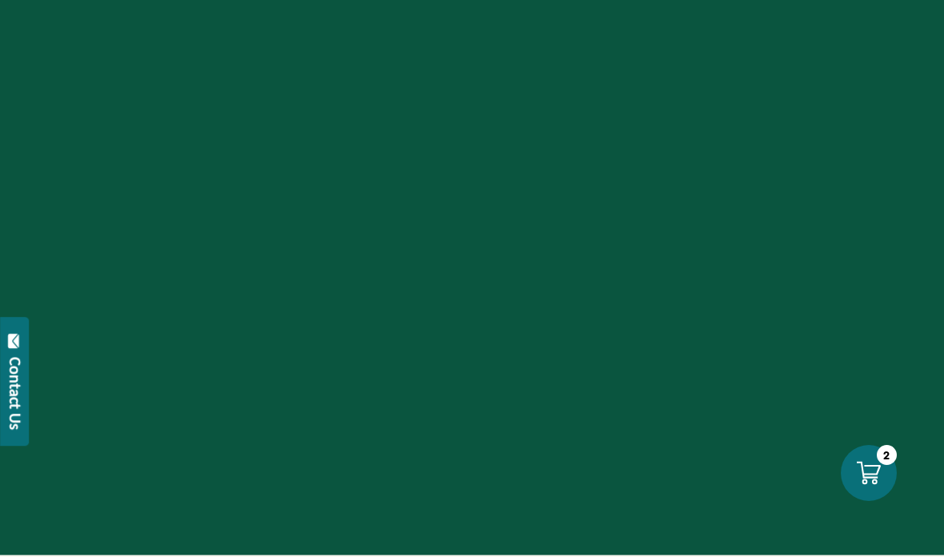
select select "****"
